Goal: Entertainment & Leisure: Browse casually

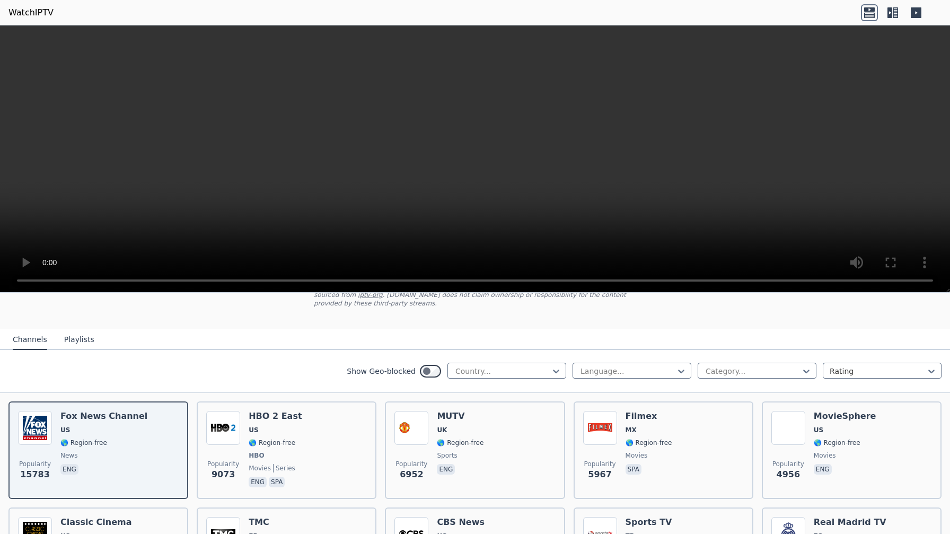
scroll to position [69, 0]
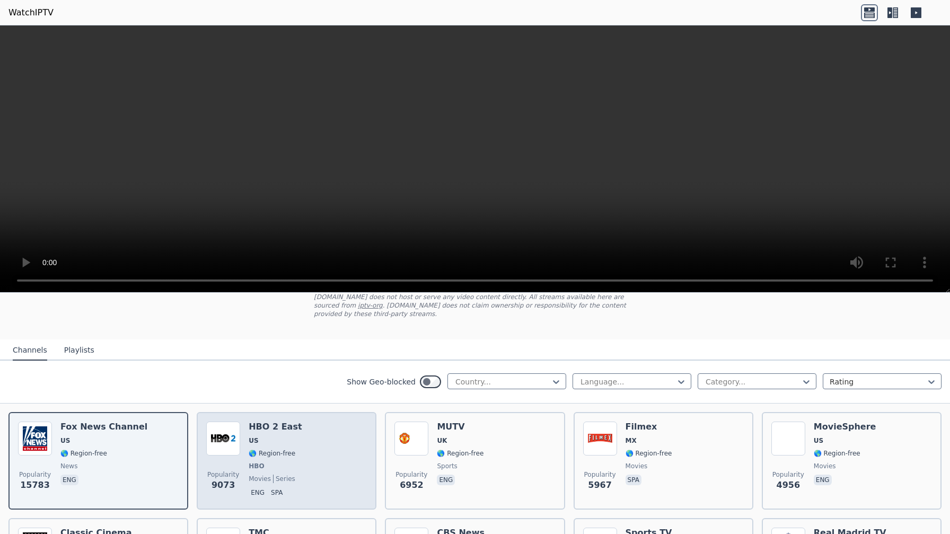
click at [295, 436] on div "Popularity 9073 HBO 2 East US 🌎 Region-free HBO movies series eng spa" at bounding box center [286, 460] width 161 height 78
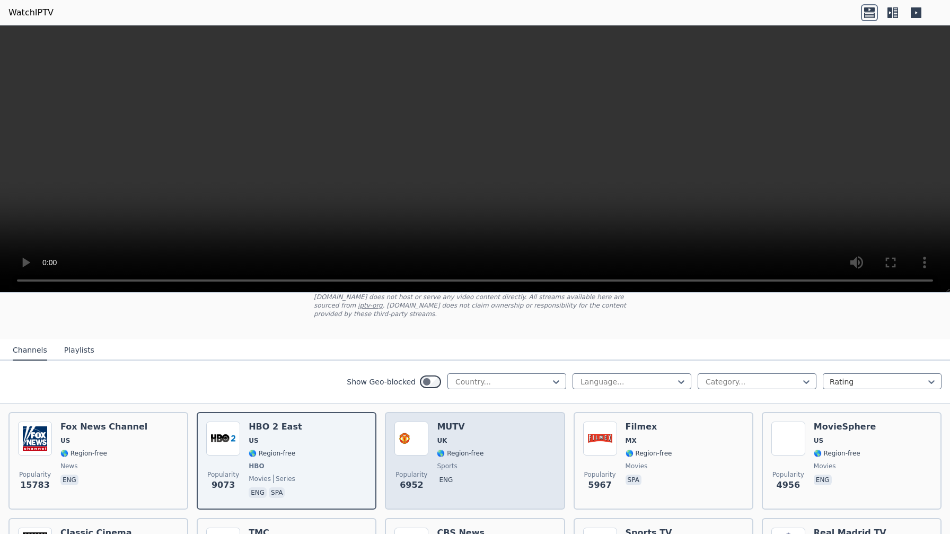
click at [488, 435] on div "Popularity 6952 MUTV [GEOGRAPHIC_DATA] 🌎 Region-free sports eng" at bounding box center [474, 460] width 161 height 78
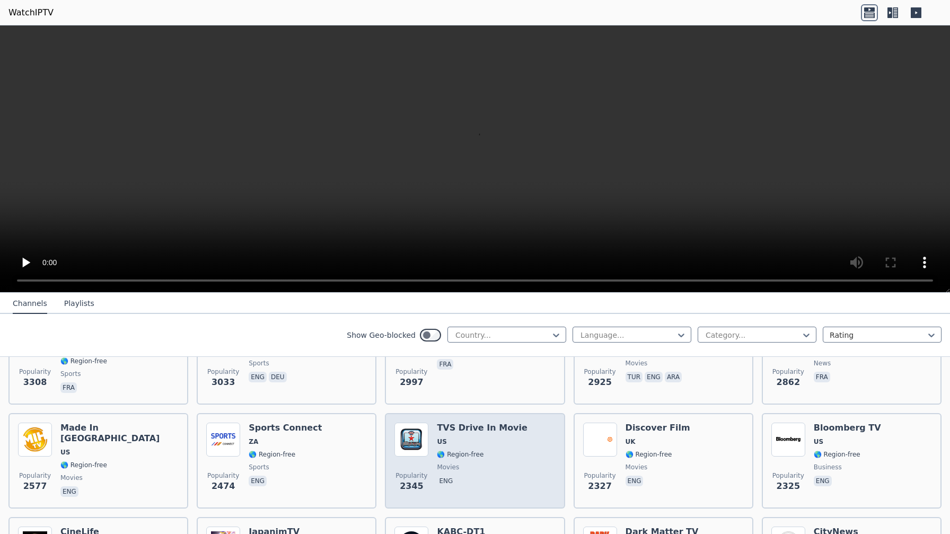
scroll to position [379, 0]
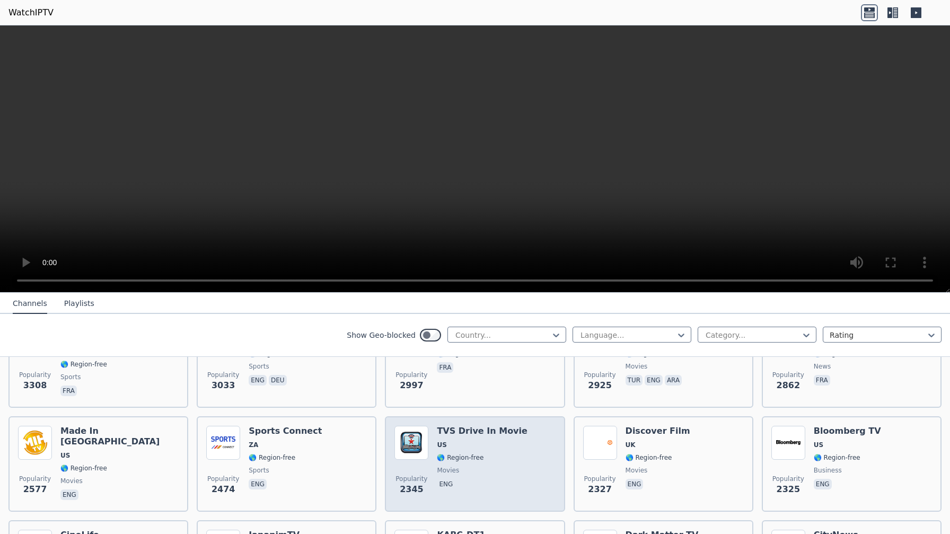
click at [488, 428] on h6 "TVS Drive In Movie" at bounding box center [482, 431] width 91 height 11
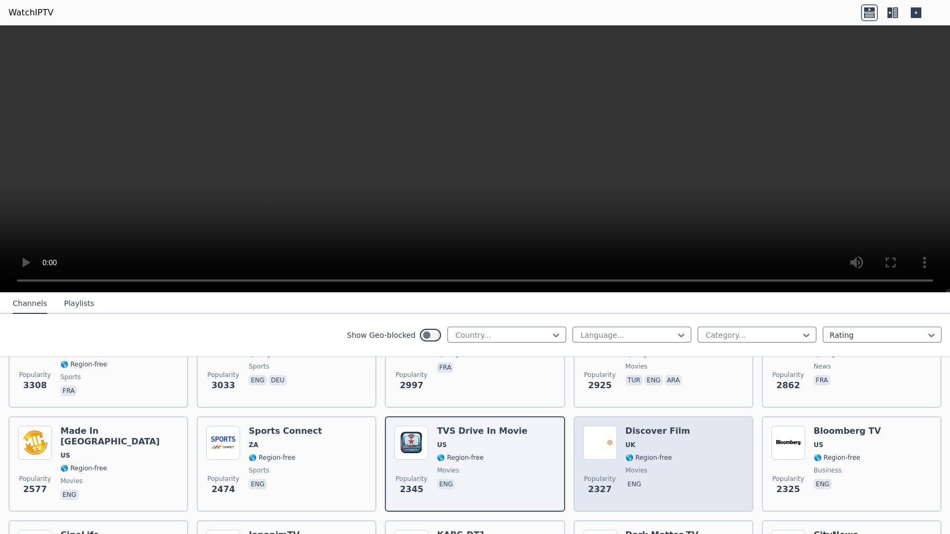
click at [636, 443] on span "UK" at bounding box center [658, 445] width 65 height 8
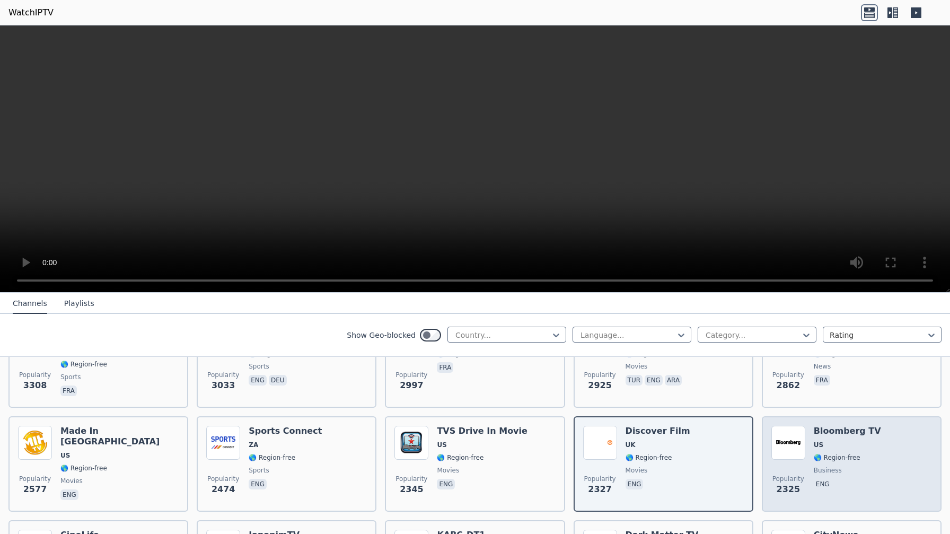
click at [816, 439] on div "Bloomberg TV US 🌎 Region-free business eng" at bounding box center [847, 464] width 67 height 76
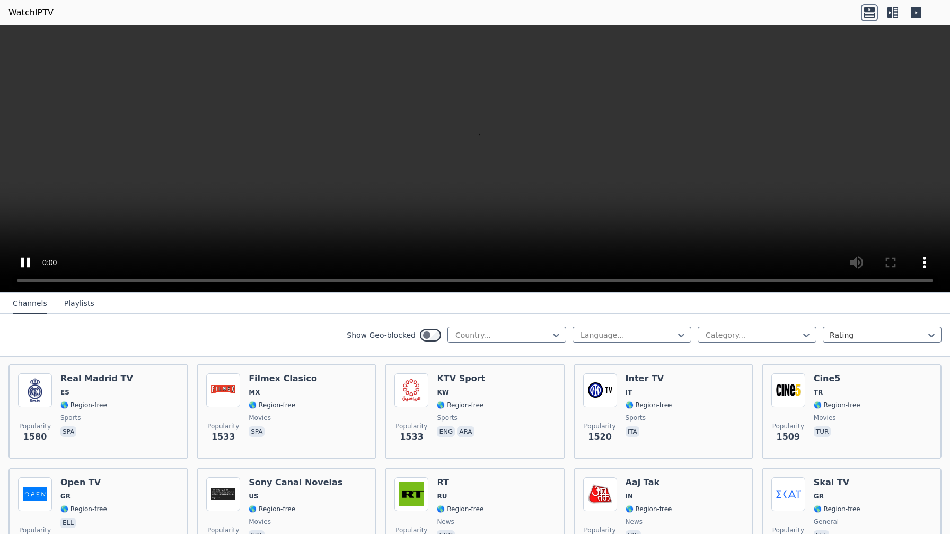
scroll to position [981, 0]
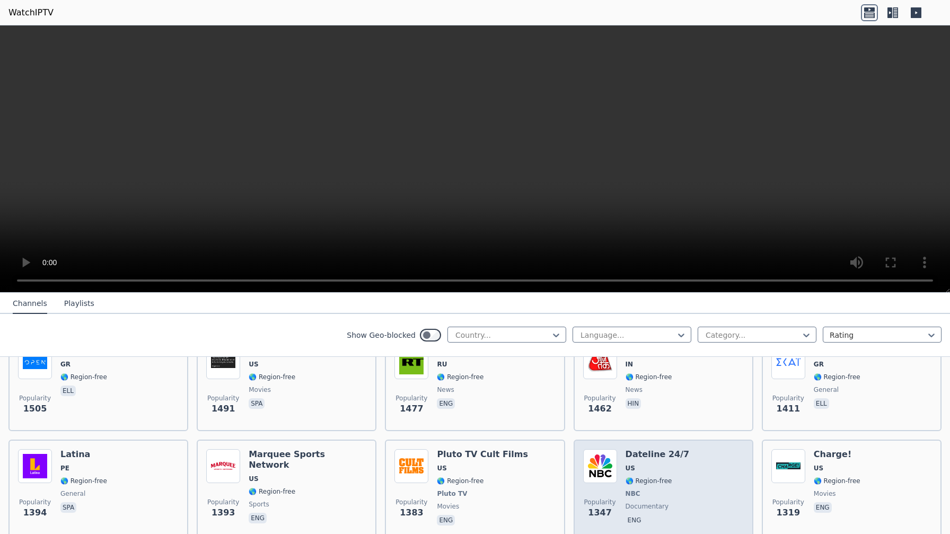
click at [640, 476] on div "Dateline 24/7 US 🌎 Region-free NBC documentary eng" at bounding box center [658, 488] width 64 height 78
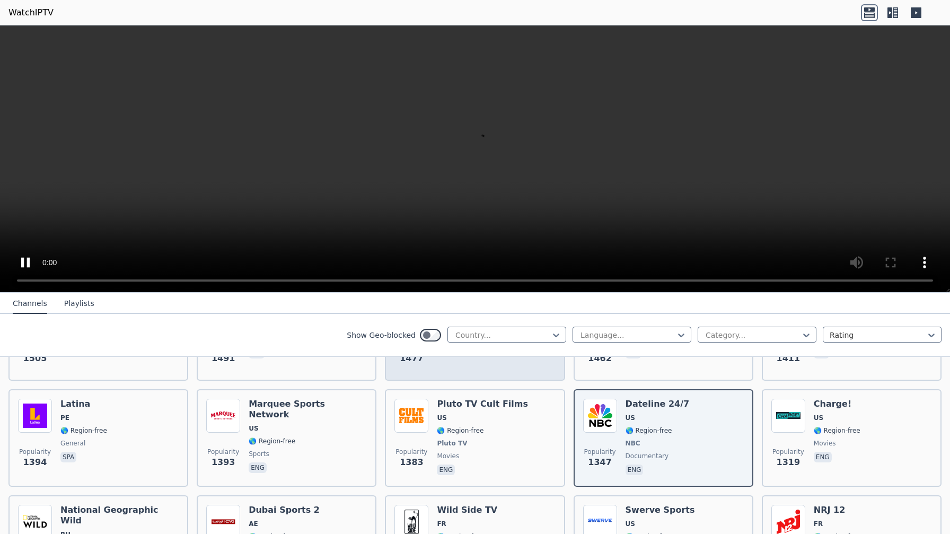
scroll to position [1068, 0]
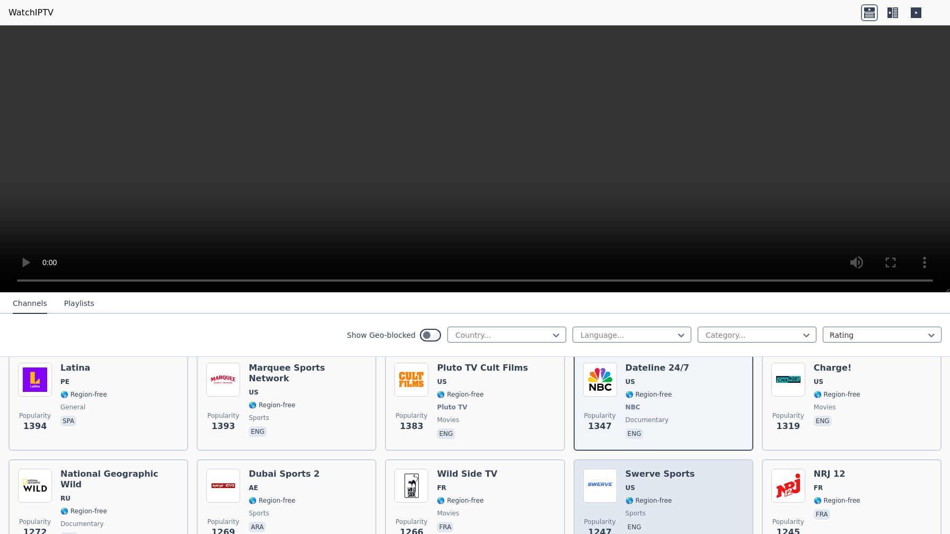
click at [652, 478] on h6 "Swerve Sports" at bounding box center [660, 474] width 69 height 11
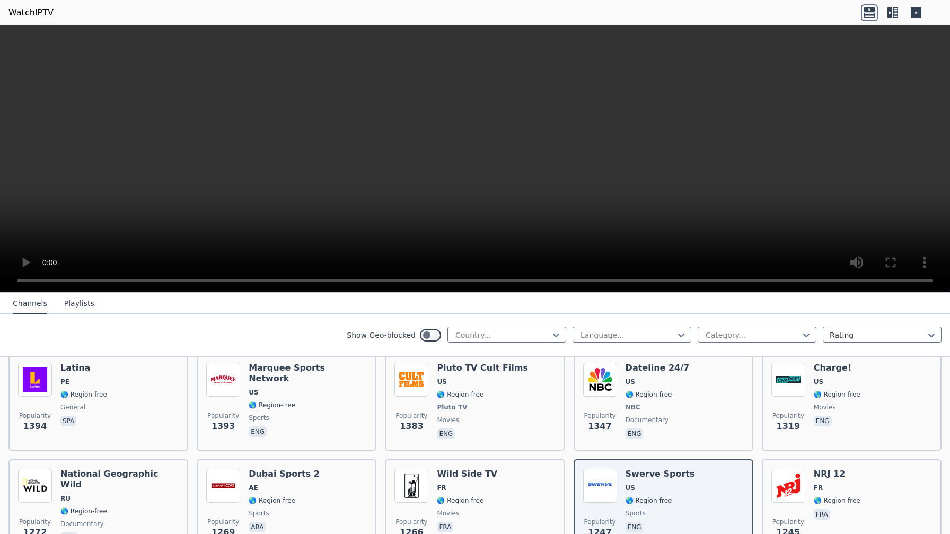
click at [73, 301] on button "Playlists" at bounding box center [79, 304] width 30 height 20
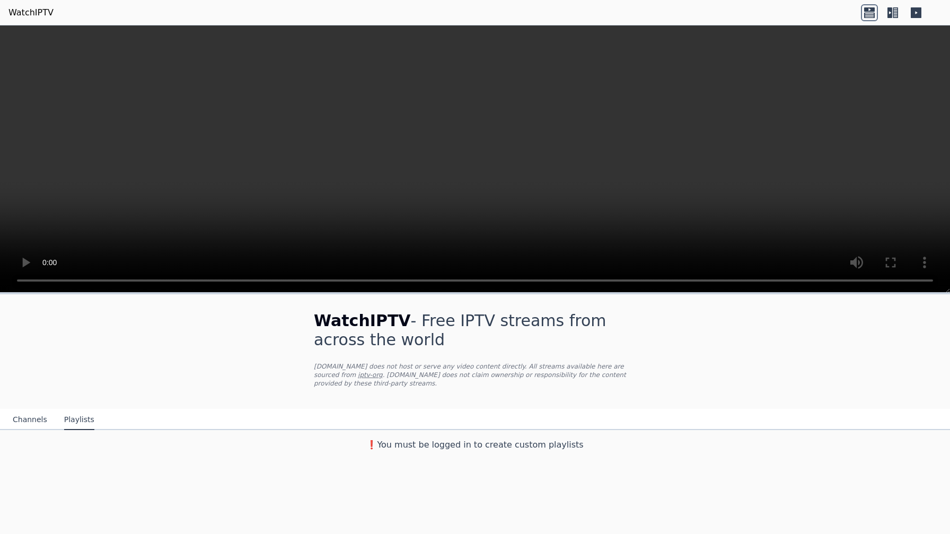
click at [28, 420] on button "Channels" at bounding box center [30, 420] width 34 height 20
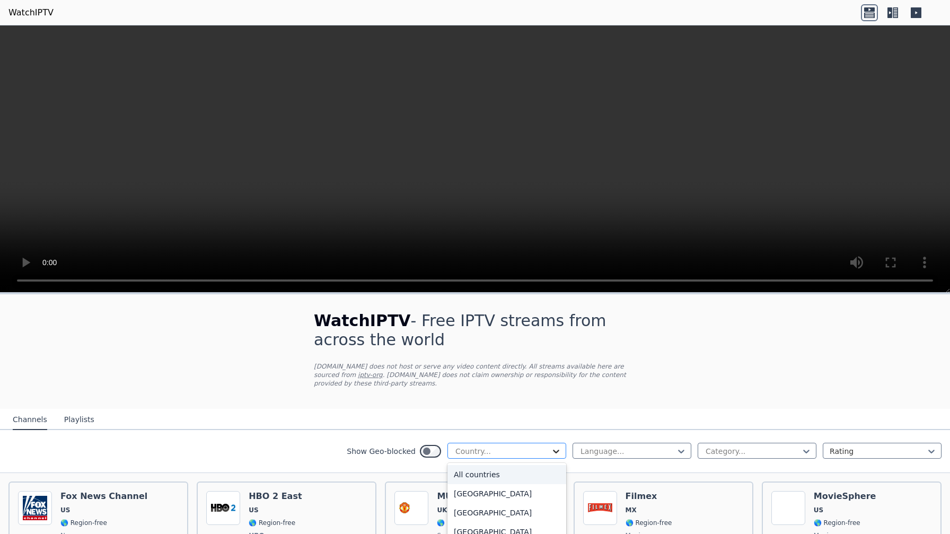
click at [552, 450] on icon at bounding box center [556, 451] width 11 height 11
click at [499, 483] on div "[GEOGRAPHIC_DATA]" at bounding box center [506, 491] width 119 height 19
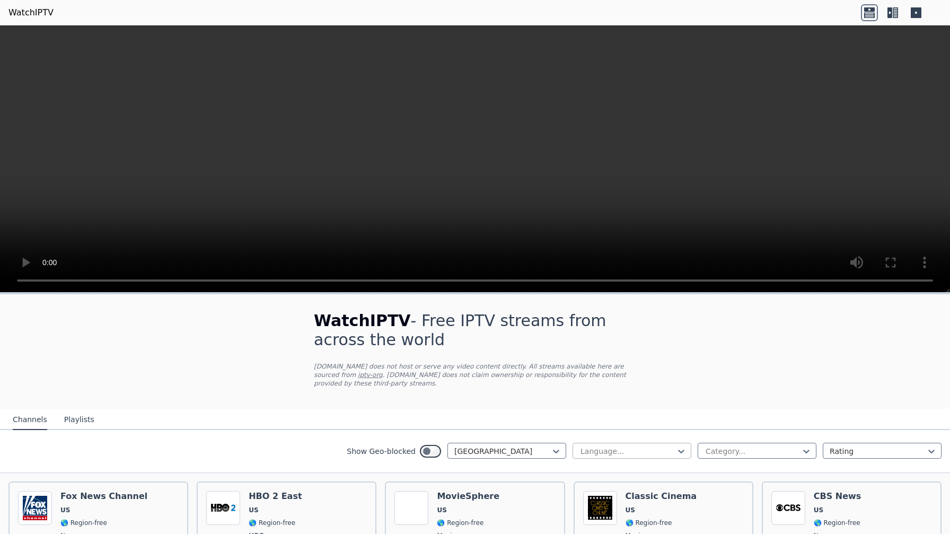
click at [659, 448] on div at bounding box center [627, 451] width 96 height 11
click at [628, 512] on div "English" at bounding box center [632, 512] width 119 height 19
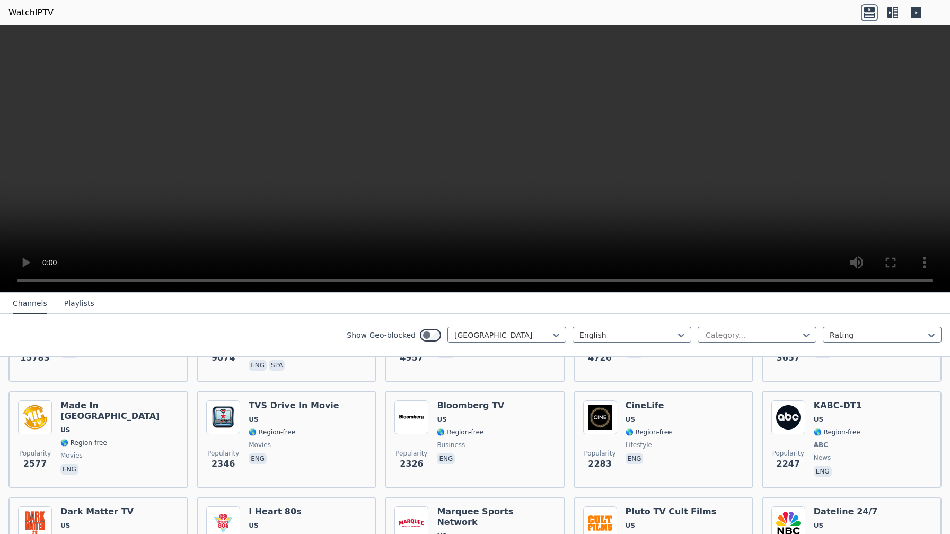
scroll to position [200, 0]
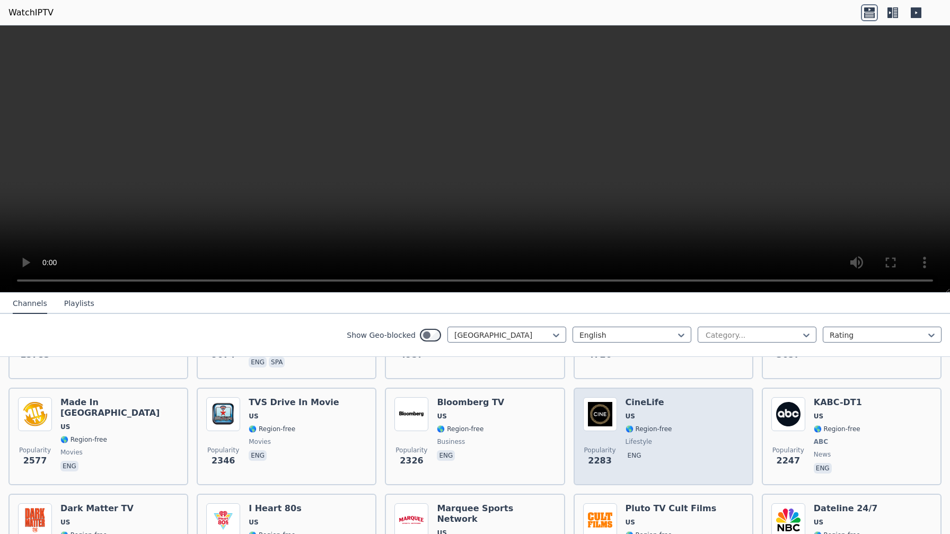
click at [651, 405] on h6 "CineLife" at bounding box center [649, 402] width 47 height 11
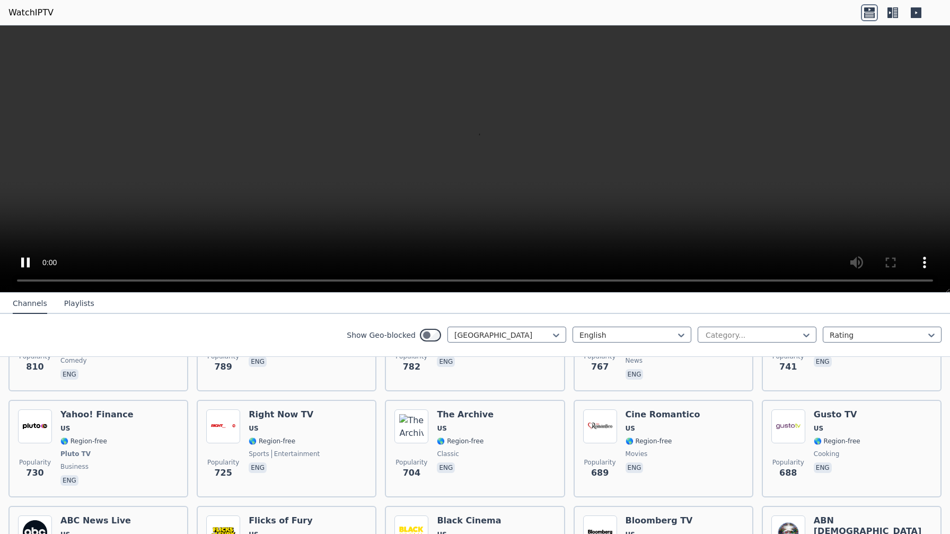
scroll to position [930, 0]
click at [533, 439] on div "Popularity 704 The Archive US 🌎 Region-free classic eng" at bounding box center [474, 448] width 161 height 78
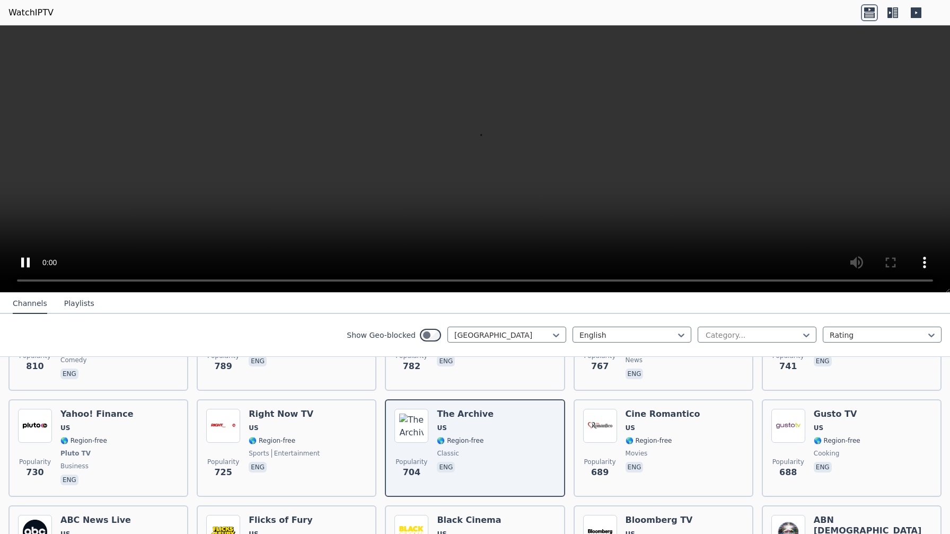
scroll to position [0, 0]
